Goal: Information Seeking & Learning: Learn about a topic

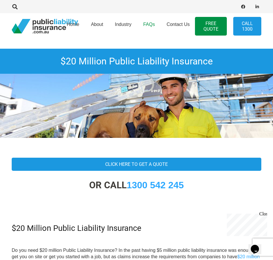
click at [150, 26] on span "FAQs" at bounding box center [149, 24] width 12 height 5
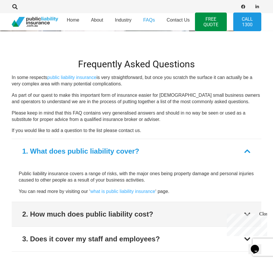
scroll to position [151, 0]
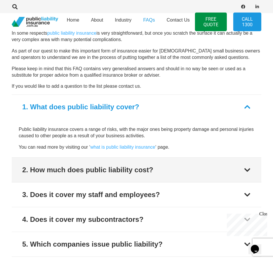
click at [248, 169] on div at bounding box center [246, 170] width 7 height 7
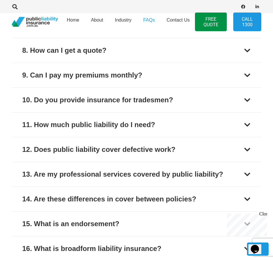
scroll to position [408, 0]
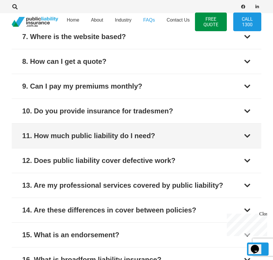
click at [74, 139] on div "11. How much public liability do I need?" at bounding box center [88, 136] width 133 height 11
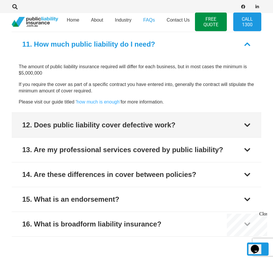
click at [74, 132] on button "12. Does public liability cover defective work?" at bounding box center [136, 125] width 249 height 25
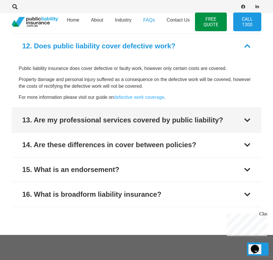
click at [75, 133] on button "14. Are these differences in cover between policies?" at bounding box center [136, 145] width 249 height 25
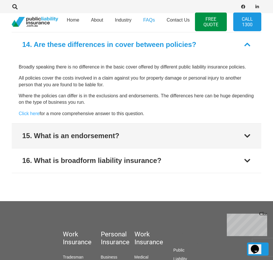
click at [85, 148] on div "16. What is broadform liability insurance? Broadform liability simply refers to…" at bounding box center [136, 160] width 249 height 25
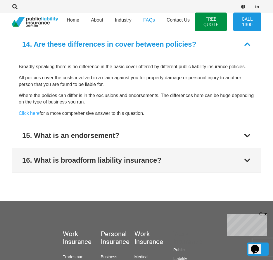
click at [104, 165] on button "16. What is broadform liability insurance?" at bounding box center [136, 160] width 249 height 25
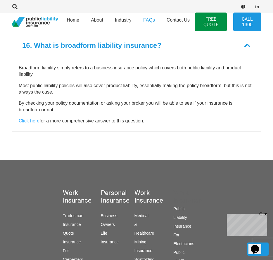
click at [100, 151] on section at bounding box center [136, 150] width 273 height 19
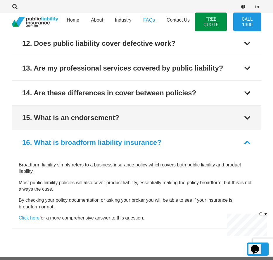
click at [100, 121] on div "15. What is an endorsement?" at bounding box center [70, 118] width 97 height 11
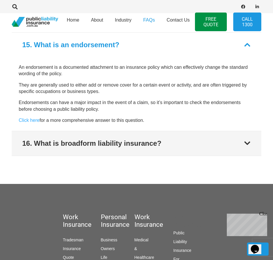
scroll to position [448, 0]
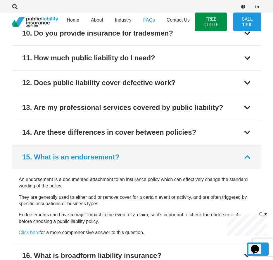
click at [106, 150] on button "15. What is an endorsement?" at bounding box center [136, 157] width 249 height 25
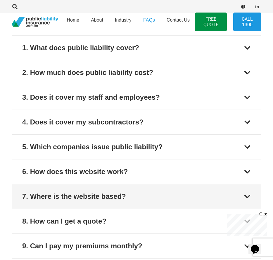
scroll to position [85, 0]
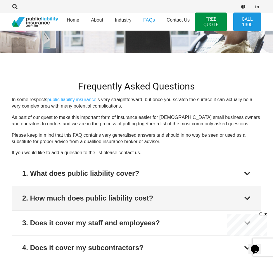
click at [125, 199] on div "2. How much does public liability cost?" at bounding box center [87, 198] width 131 height 11
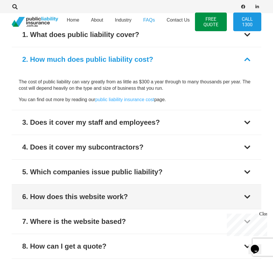
scroll to position [225, 0]
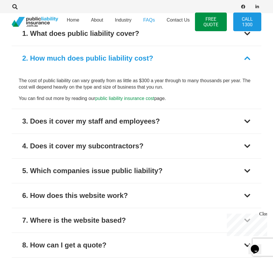
click at [115, 98] on link "public liability insurance cost" at bounding box center [124, 98] width 59 height 5
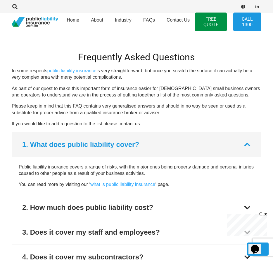
scroll to position [718, 0]
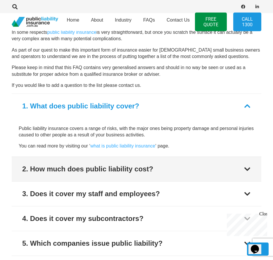
click at [110, 167] on div "2. How much does public liability cost?" at bounding box center [87, 169] width 131 height 11
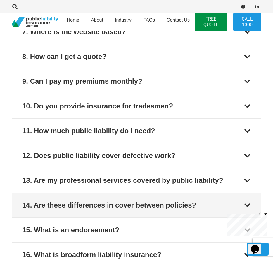
scroll to position [990, 0]
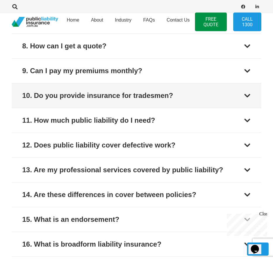
drag, startPoint x: 190, startPoint y: 79, endPoint x: 255, endPoint y: 92, distance: 66.1
click at [237, 87] on div "1. What does public liability cover? Public liability insurance covers a range …" at bounding box center [136, 39] width 249 height 435
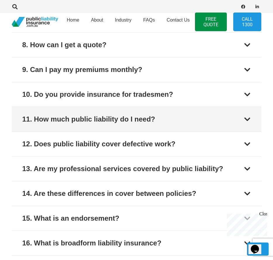
click at [153, 121] on div "11. How much public liability do I need?" at bounding box center [88, 119] width 133 height 11
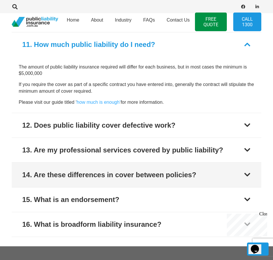
scroll to position [1028, 0]
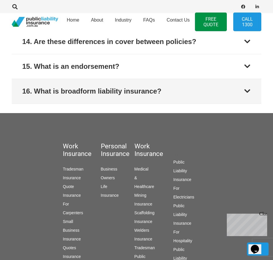
click at [113, 80] on button "16. What is broadform liability insurance?" at bounding box center [136, 91] width 249 height 25
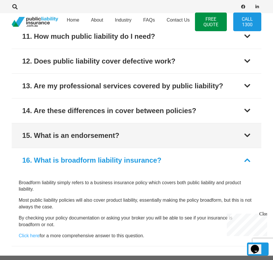
click at [142, 123] on button "15. What is an endorsement?" at bounding box center [136, 135] width 249 height 25
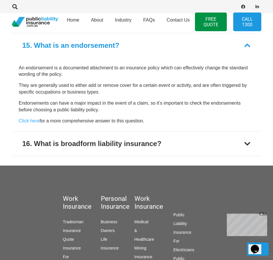
scroll to position [1072, 0]
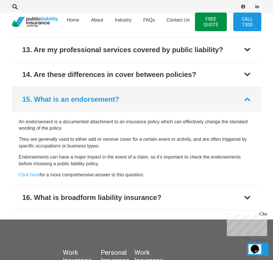
click at [121, 87] on button "15. What is an endorsement?" at bounding box center [136, 99] width 249 height 25
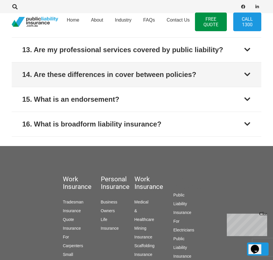
click at [109, 73] on div "14. Are these differences in cover between policies?" at bounding box center [109, 74] width 174 height 11
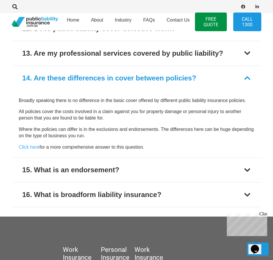
scroll to position [1007, 0]
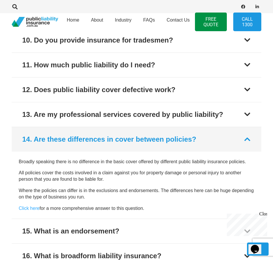
click at [166, 141] on div "14. Are these differences in cover between policies?" at bounding box center [109, 139] width 174 height 11
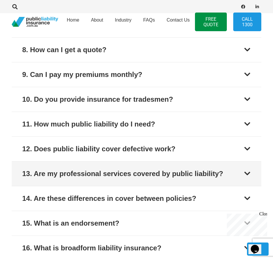
click at [163, 177] on div "13. Are my professional services covered by public liability?" at bounding box center [122, 174] width 200 height 11
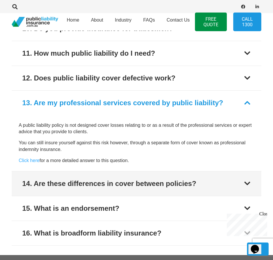
scroll to position [1006, 0]
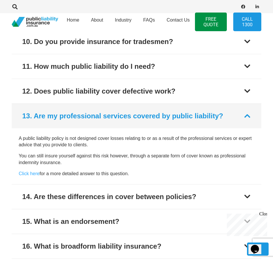
click at [162, 113] on div "13. Are my professional services covered by public liability?" at bounding box center [122, 116] width 200 height 11
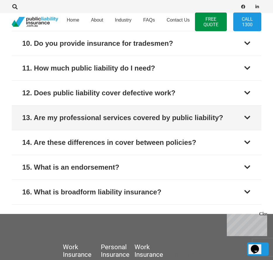
scroll to position [955, 0]
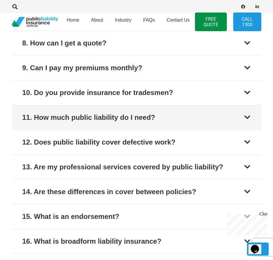
click at [133, 119] on div "11. How much public liability do I need?" at bounding box center [88, 117] width 133 height 11
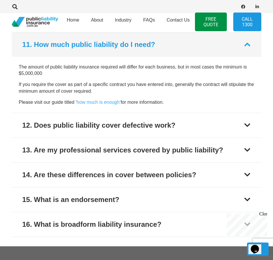
click at [108, 54] on button "11. How much public liability do I need?" at bounding box center [136, 44] width 249 height 25
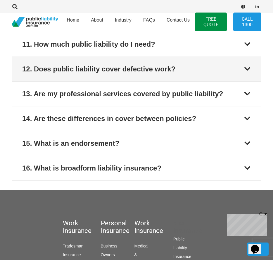
click at [123, 70] on div "12. Does public liability cover defective work?" at bounding box center [98, 69] width 153 height 11
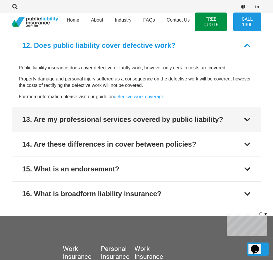
click at [188, 125] on button "13. Are my professional services covered by public liability?" at bounding box center [136, 119] width 249 height 25
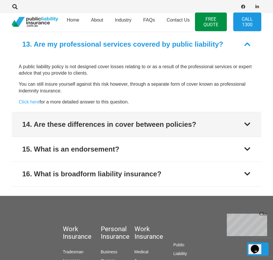
click at [174, 130] on button "14. Are these differences in cover between policies?" at bounding box center [136, 124] width 249 height 25
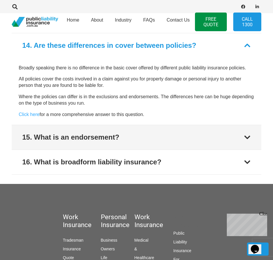
click at [160, 141] on button "15. What is an endorsement?" at bounding box center [136, 137] width 249 height 25
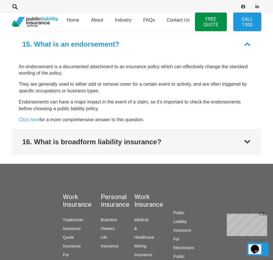
click at [148, 142] on div "16. What is broadform liability insurance?" at bounding box center [91, 142] width 139 height 11
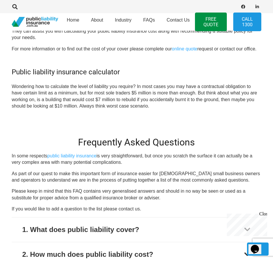
scroll to position [613, 0]
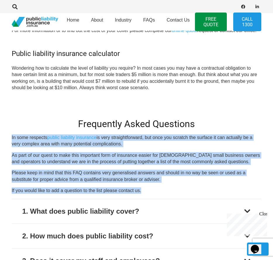
drag, startPoint x: 146, startPoint y: 188, endPoint x: 6, endPoint y: 140, distance: 148.3
drag, startPoint x: 11, startPoint y: 137, endPoint x: 148, endPoint y: 190, distance: 146.6
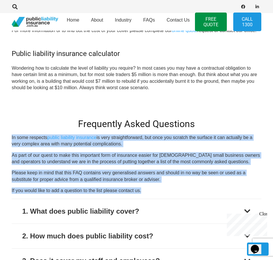
click at [148, 190] on p "If you would like to add a question to the list please contact us." at bounding box center [136, 191] width 249 height 6
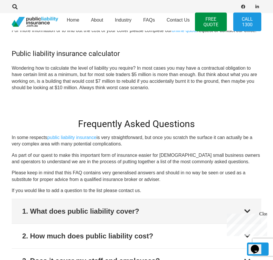
scroll to position [663, 0]
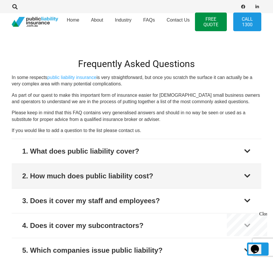
click at [125, 179] on div "2. How much does public liability cost?" at bounding box center [87, 176] width 131 height 11
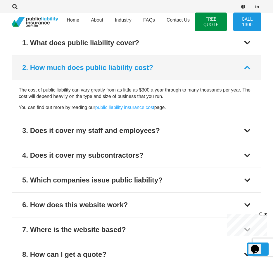
click at [125, 179] on div "1. What does public liability cover? Public liability insurance covers a range …" at bounding box center [136, 247] width 249 height 435
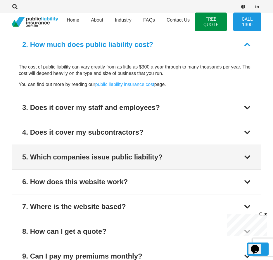
click at [139, 161] on button "5. Which companies issue public liability?" at bounding box center [136, 157] width 249 height 25
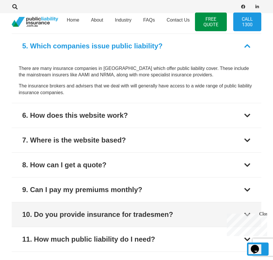
scroll to position [829, 0]
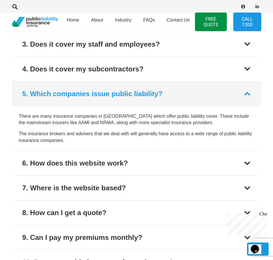
click at [50, 83] on button "5. Which companies issue public liability?" at bounding box center [136, 94] width 249 height 25
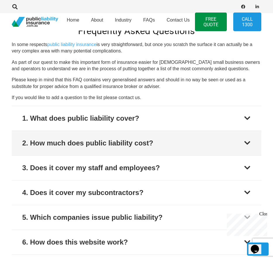
scroll to position [694, 0]
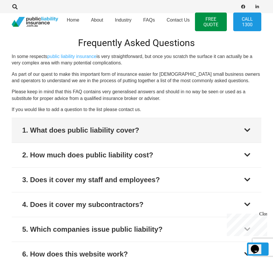
click at [63, 130] on div "1. What does public liability cover?" at bounding box center [80, 130] width 117 height 11
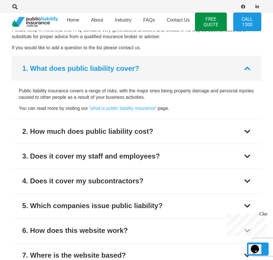
click at [63, 130] on button "2. How much does public liability cost?" at bounding box center [136, 131] width 249 height 25
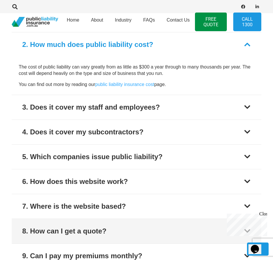
scroll to position [805, 0]
